Goal: Transaction & Acquisition: Purchase product/service

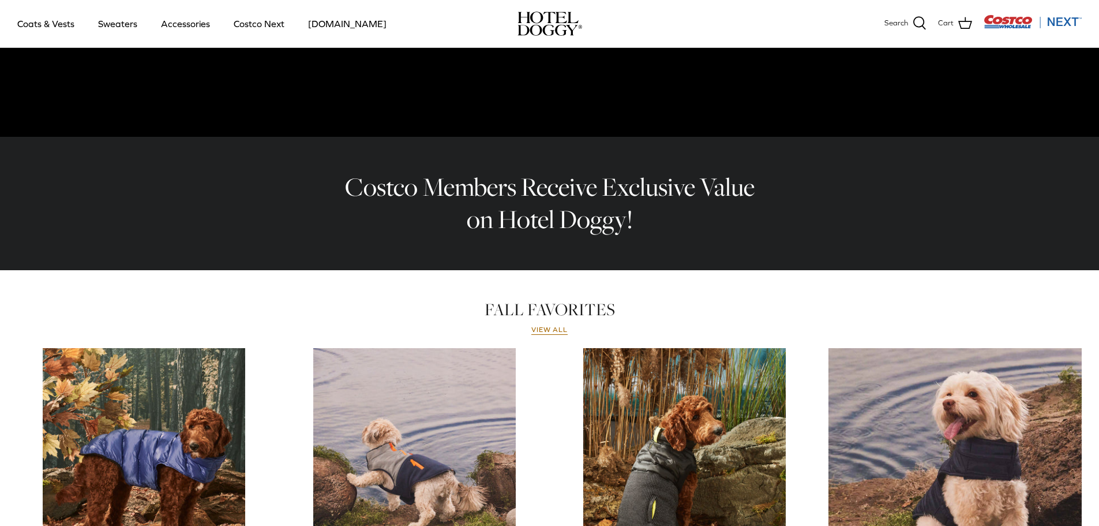
scroll to position [95, 0]
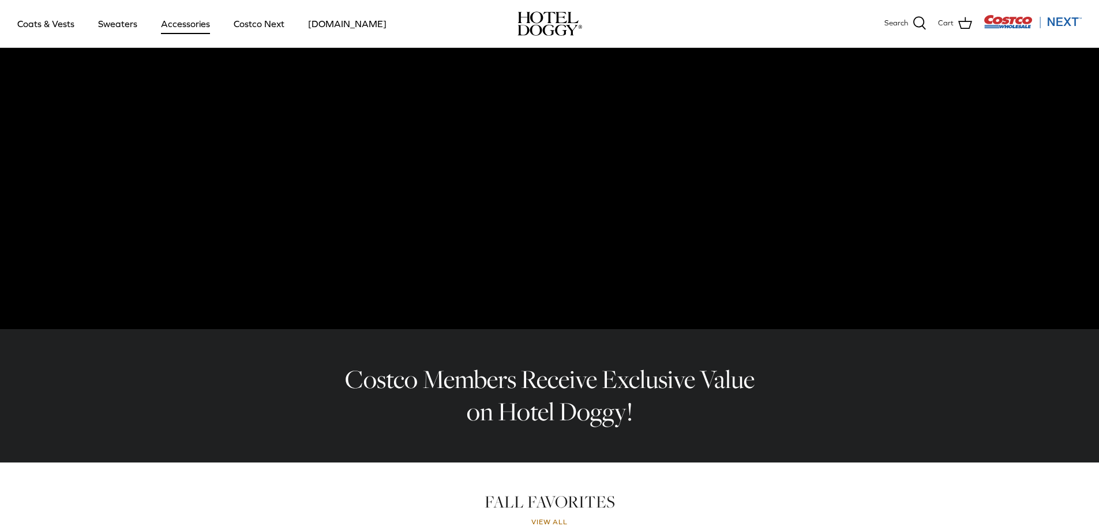
click at [196, 28] on link "Accessories" at bounding box center [186, 23] width 70 height 39
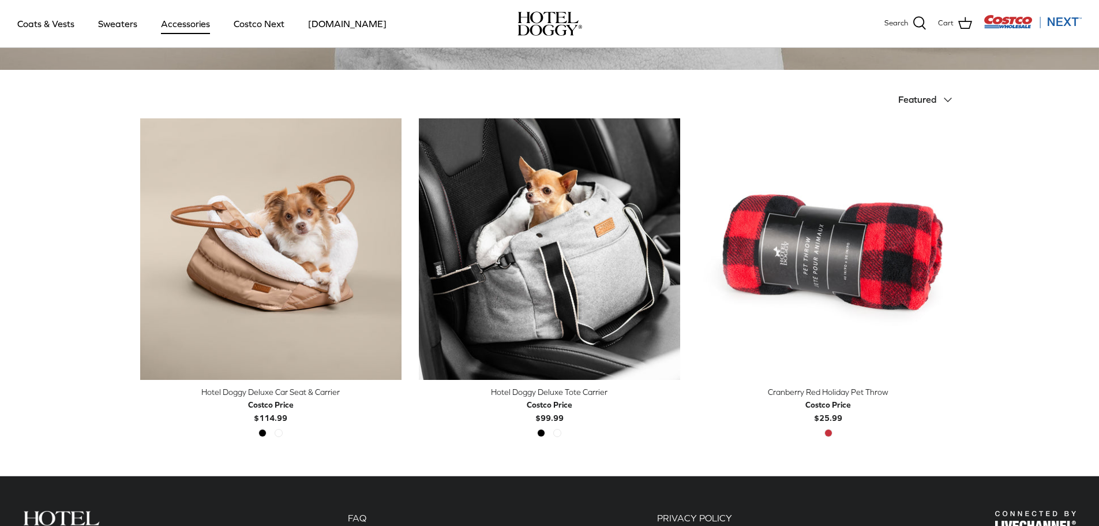
scroll to position [288, 0]
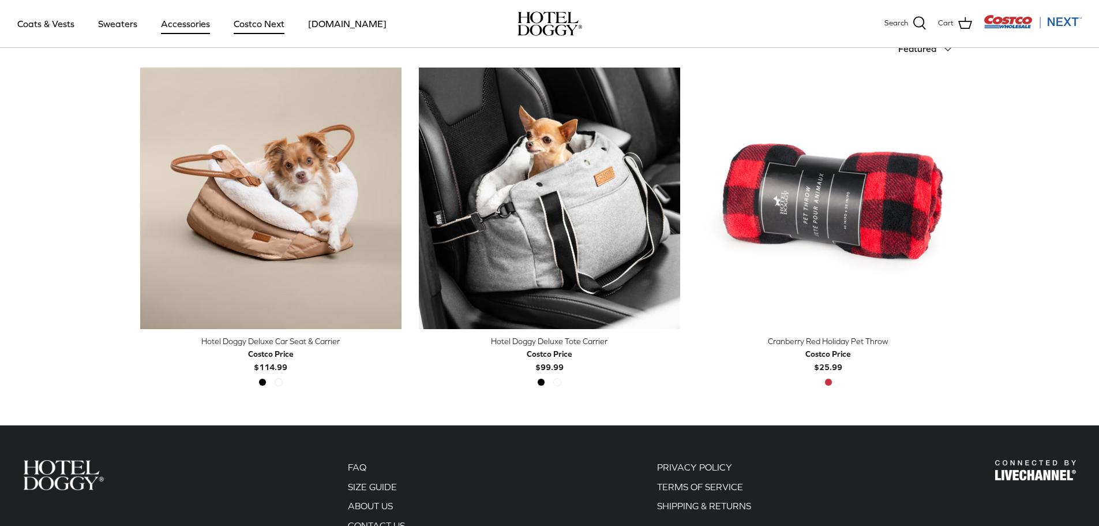
click at [252, 27] on link "Costco Next" at bounding box center [259, 23] width 72 height 39
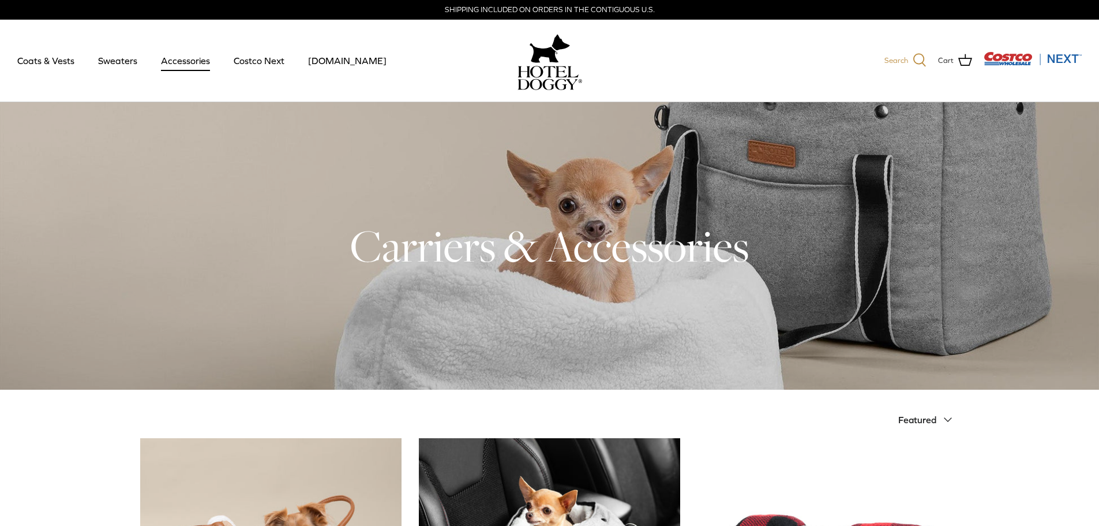
click at [900, 61] on span "Search" at bounding box center [896, 61] width 24 height 12
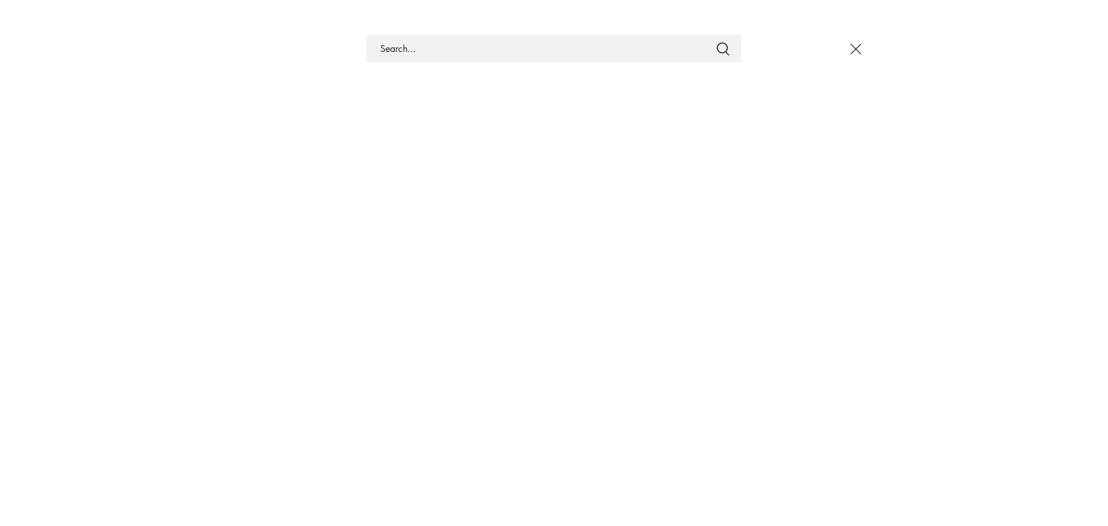
click at [646, 50] on input "Search Store" at bounding box center [553, 49] width 375 height 28
type input "furniture"
click at [716, 41] on button "Submit" at bounding box center [723, 48] width 14 height 15
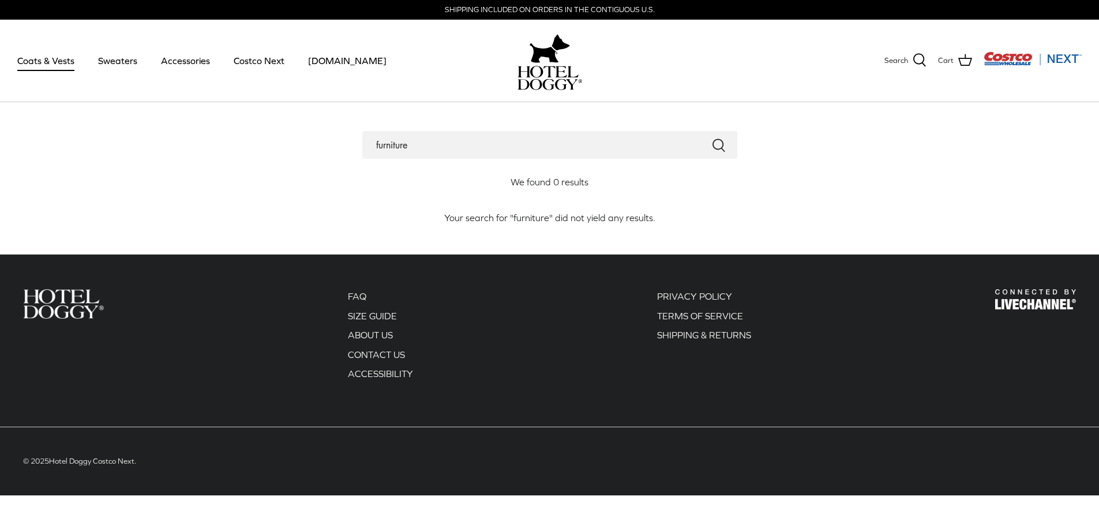
click at [65, 61] on link "Coats & Vests" at bounding box center [46, 60] width 78 height 39
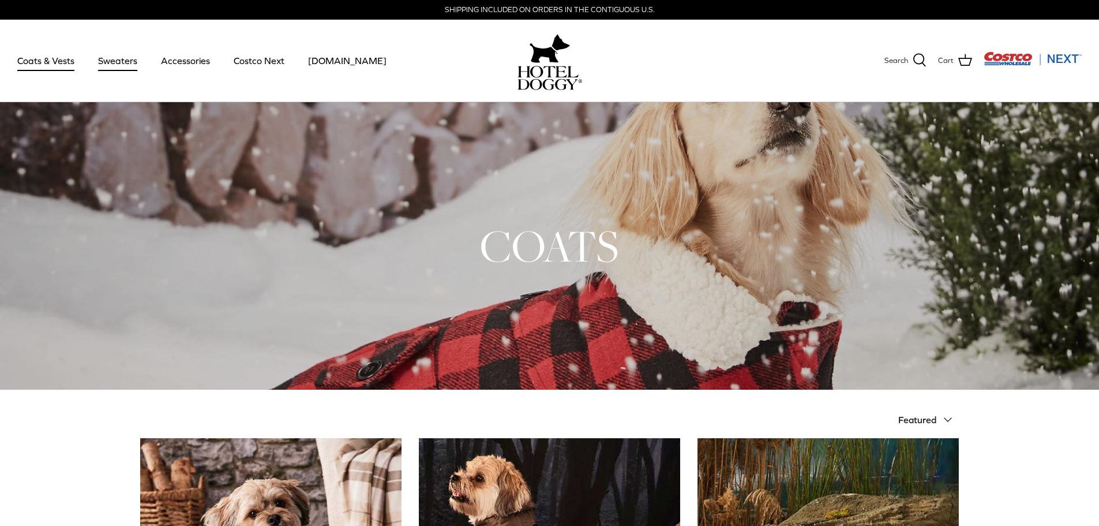
click at [122, 61] on link "Sweaters" at bounding box center [118, 60] width 60 height 39
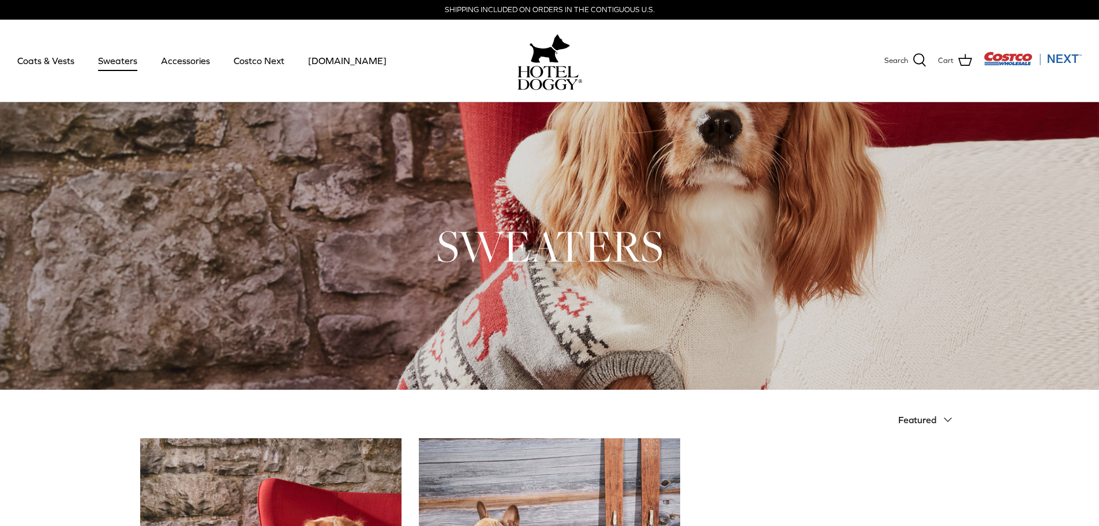
click at [540, 80] on img at bounding box center [549, 78] width 65 height 24
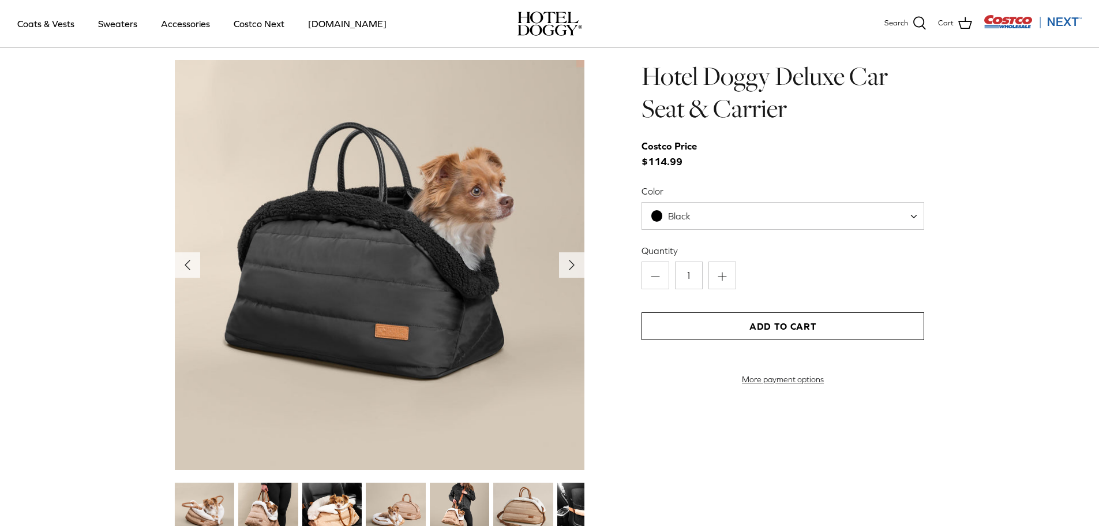
scroll to position [1250, 0]
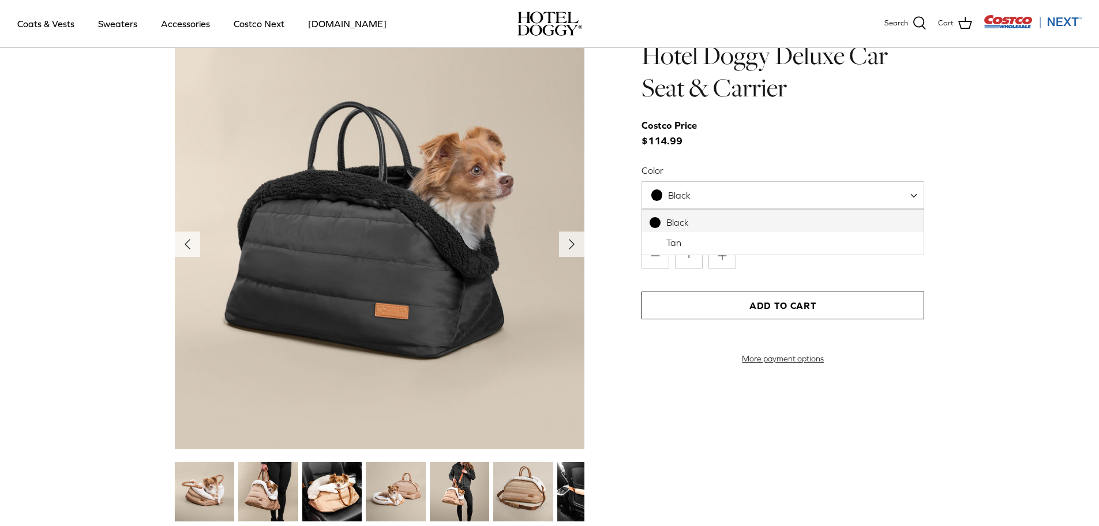
click at [659, 191] on span at bounding box center [656, 194] width 11 height 11
select select "Tan"
